Goal: Information Seeking & Learning: Learn about a topic

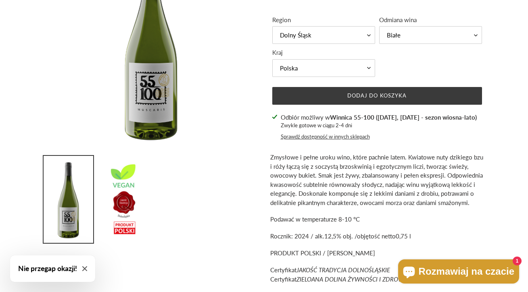
scroll to position [135, 0]
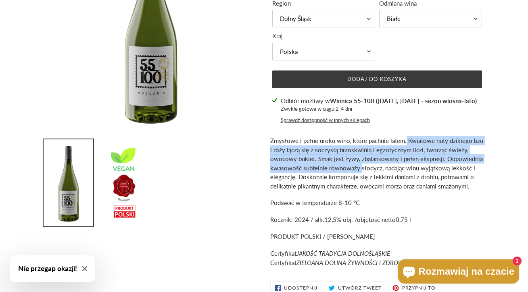
drag, startPoint x: 405, startPoint y: 140, endPoint x: 360, endPoint y: 167, distance: 52.6
click at [360, 167] on span "Zmysłowe i pełne uroku wino, które pachnie latem. Kwiatowe nuty dzikiego bzu i …" at bounding box center [376, 163] width 213 height 53
click at [127, 188] on img at bounding box center [124, 183] width 50 height 87
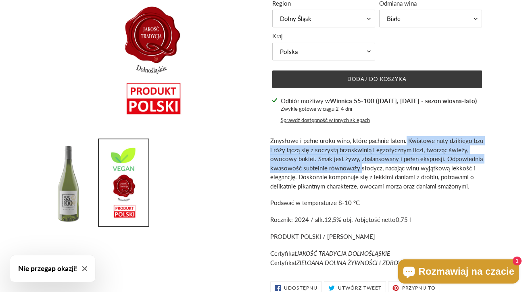
click at [79, 190] on img at bounding box center [69, 183] width 50 height 87
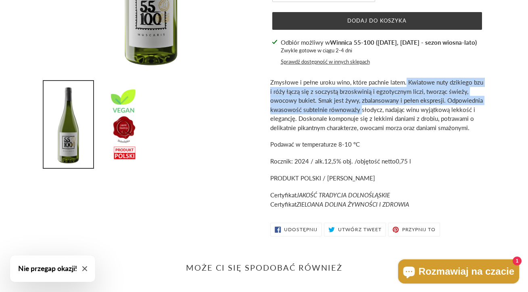
scroll to position [194, 0]
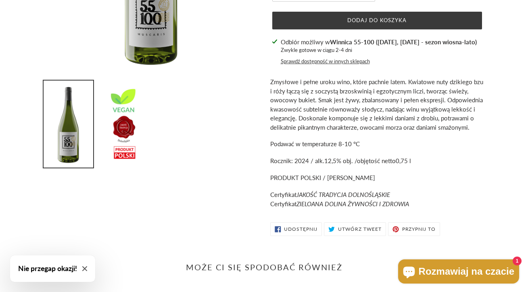
click at [341, 191] on em "JAKOŚĆ TRADYCJA DOLNOŚLĄSKIE" at bounding box center [343, 194] width 94 height 7
click at [345, 203] on em "ZIELOANA DOLINA ŻYWNOŚCI I ZDROWIA" at bounding box center [352, 203] width 113 height 7
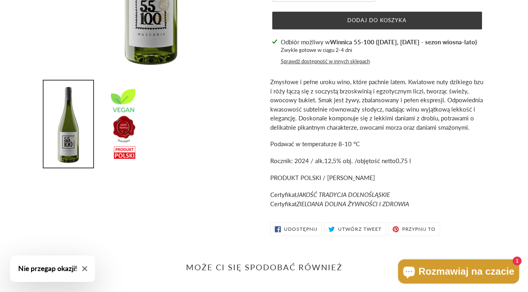
click at [354, 190] on p "Certyfikat JAKOŚĆ TRADYCJA DOLNOŚLĄSKIE Certyfikat ZIELOANA DOLINA ŻYWNOŚCI I Z…" at bounding box center [377, 199] width 214 height 18
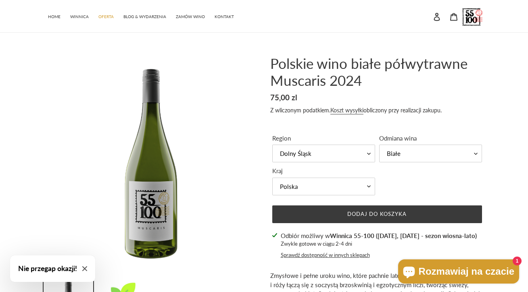
scroll to position [0, 0]
